Goal: Task Accomplishment & Management: Complete application form

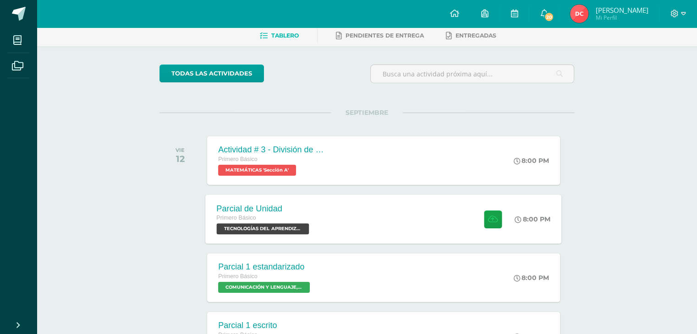
scroll to position [46, 0]
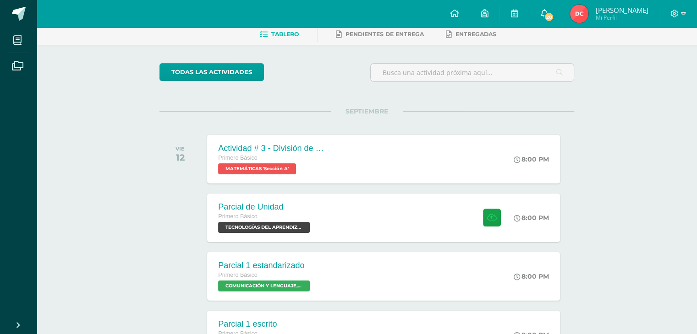
click at [550, 11] on link "20" at bounding box center [543, 13] width 29 height 27
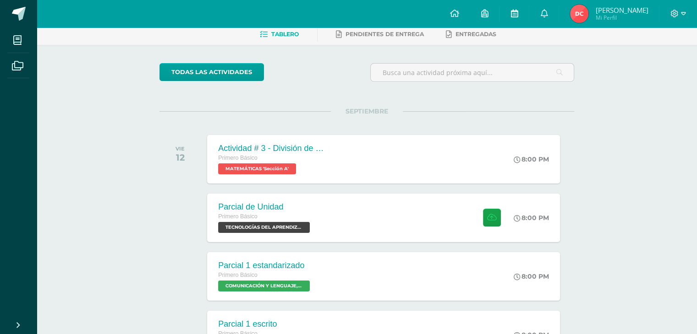
click at [508, 12] on link at bounding box center [513, 13] width 29 height 27
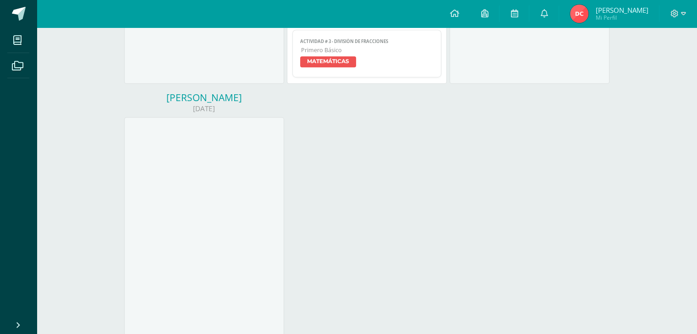
scroll to position [395, 0]
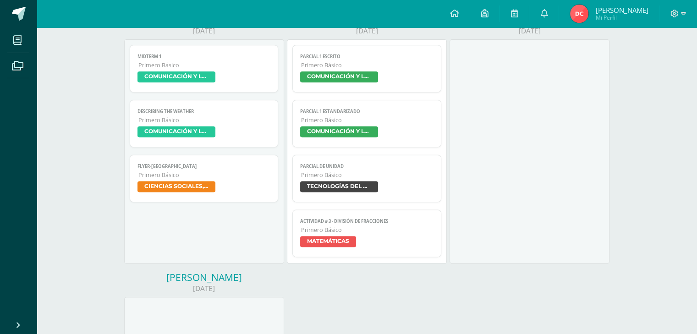
click at [360, 189] on span "TECNOLOGÍAS DEL APRENDIZAJE Y LA COMUNICACIÓN" at bounding box center [339, 186] width 78 height 11
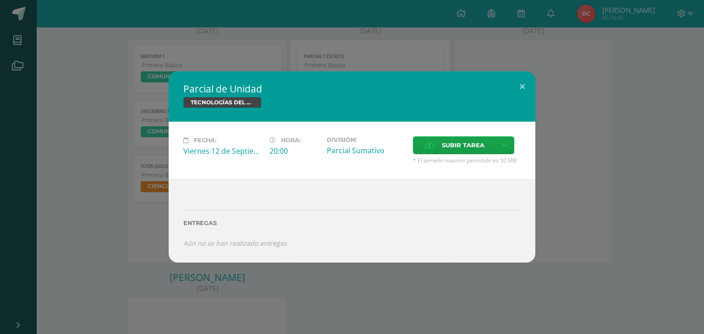
click at [205, 233] on div "Entregas" at bounding box center [351, 221] width 337 height 38
click at [520, 82] on button at bounding box center [522, 86] width 26 height 31
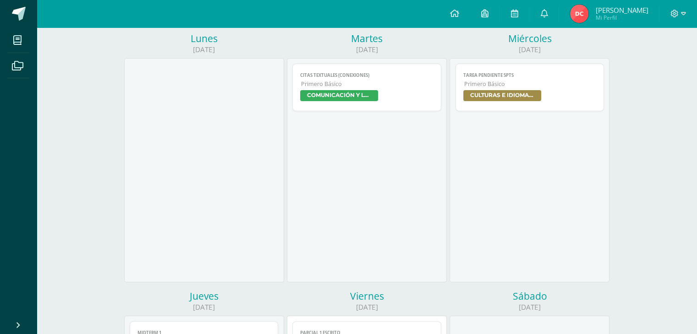
scroll to position [0, 0]
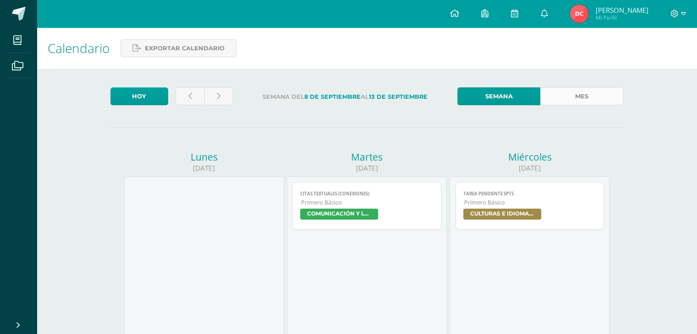
click at [588, 94] on link "Mes" at bounding box center [581, 96] width 83 height 18
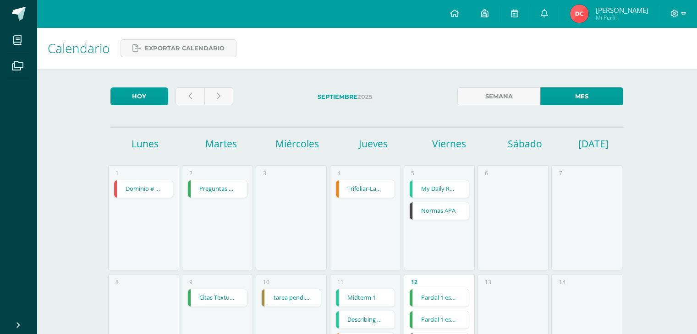
click at [426, 146] on h1 "Viernes" at bounding box center [448, 143] width 73 height 13
click at [440, 207] on link "Normas APA" at bounding box center [438, 210] width 59 height 17
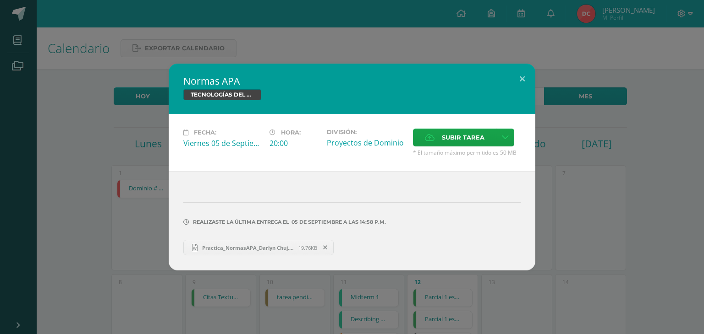
click at [271, 246] on span "Practica_NormasAPA_Darlyn Chuj.docx" at bounding box center [247, 248] width 101 height 7
click at [235, 247] on span "Practica_NormasAPA_Darlyn Chuj.docx" at bounding box center [247, 248] width 101 height 7
click at [523, 80] on button at bounding box center [522, 79] width 26 height 31
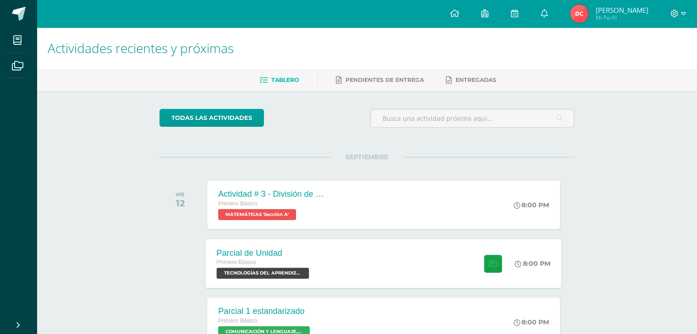
click at [332, 257] on div "Parcial de Unidad Primero Básico TECNOLOGÍAS DEL APRENDIZAJE Y LA COMUNICACIÓN …" at bounding box center [384, 263] width 356 height 49
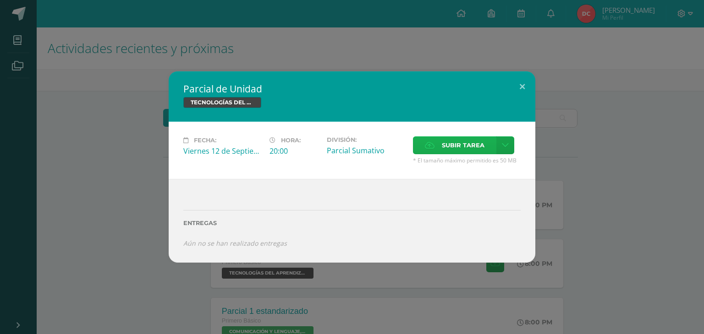
click at [449, 147] on span "Subir tarea" at bounding box center [463, 145] width 43 height 17
click at [0, 0] on input "Subir tarea" at bounding box center [0, 0] width 0 height 0
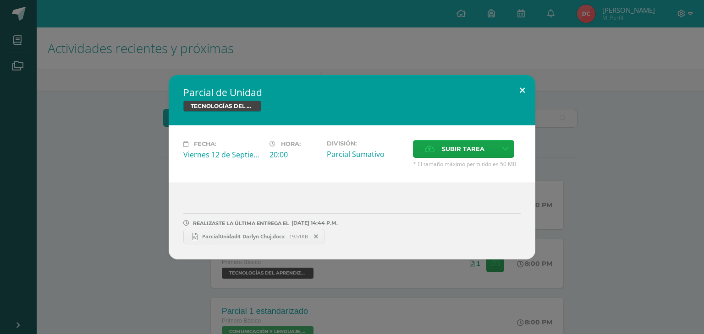
click at [516, 94] on button at bounding box center [522, 90] width 26 height 31
